Goal: Find specific page/section: Find specific page/section

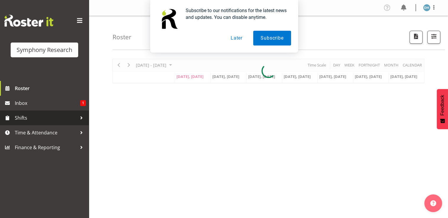
click at [26, 118] on span "Shifts" at bounding box center [46, 118] width 62 height 9
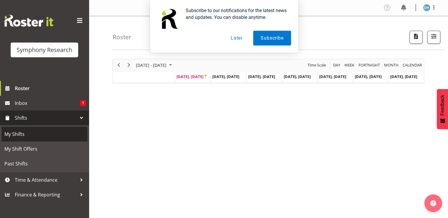
click at [18, 133] on span "My Shifts" at bounding box center [44, 134] width 80 height 9
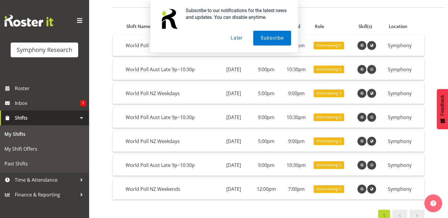
scroll to position [43, 0]
